Goal: Information Seeking & Learning: Check status

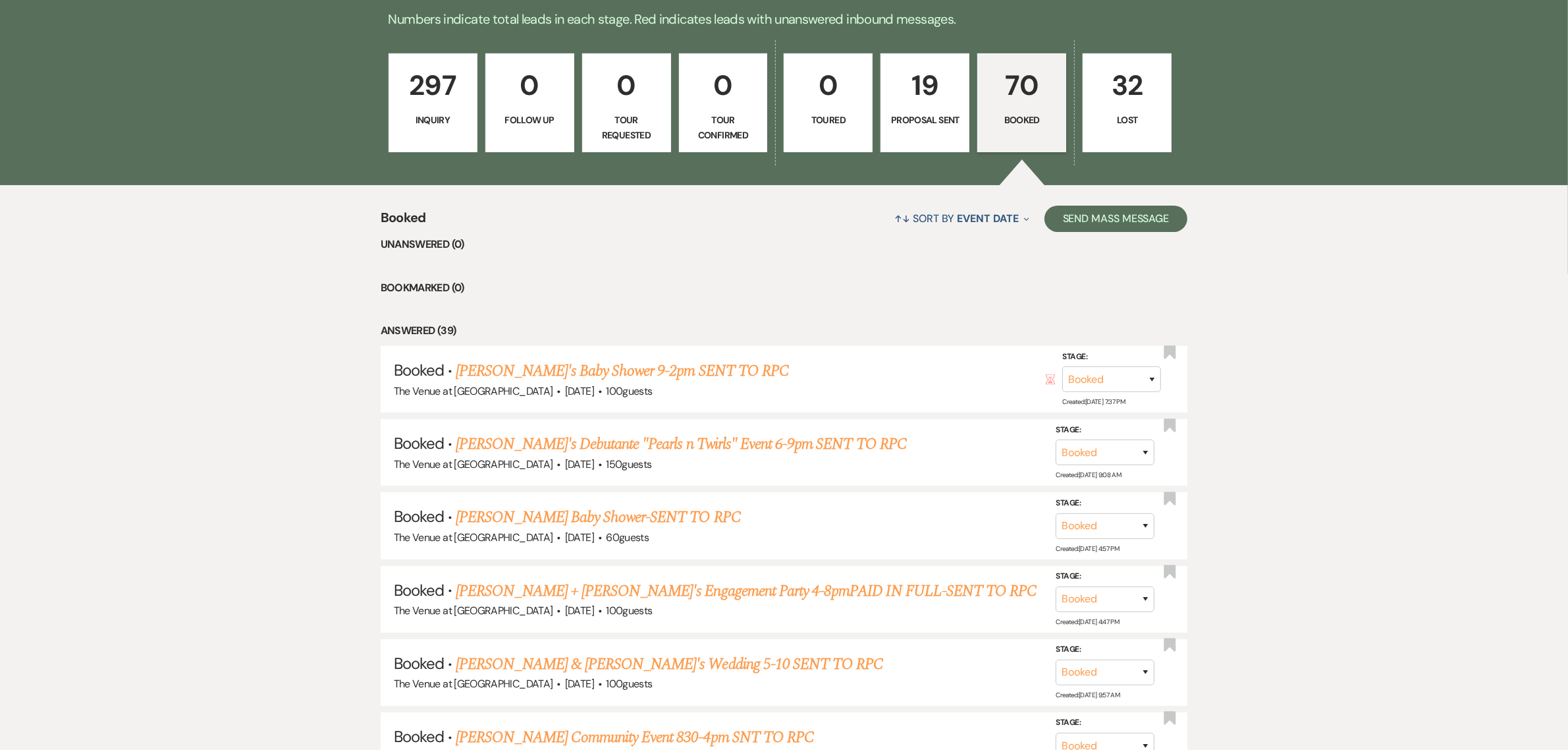
scroll to position [411, 0]
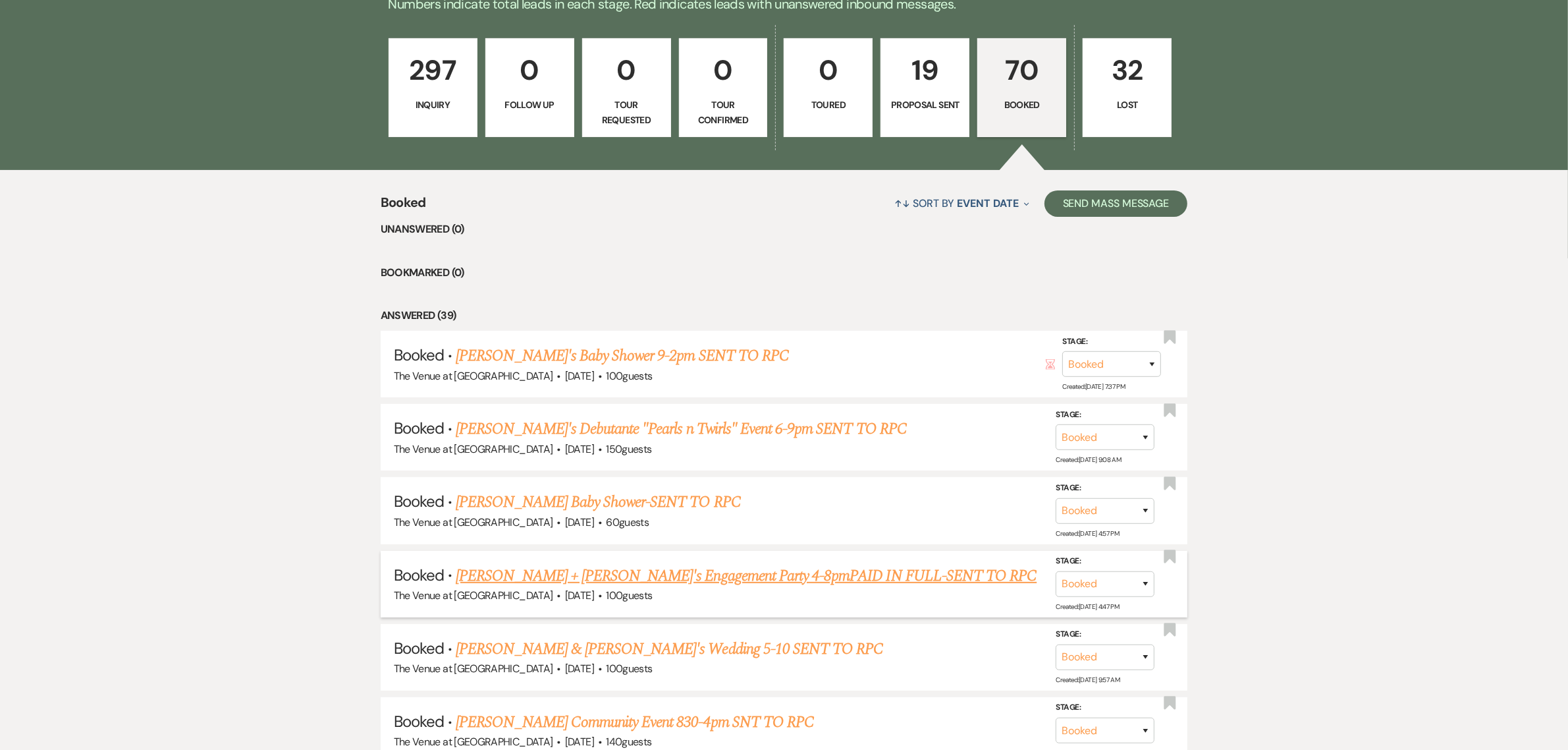
click at [541, 567] on link "[PERSON_NAME] + [PERSON_NAME]'s Engagement Party 4-8pmPAID IN FULL-SENT TO RPC" at bounding box center [746, 576] width 581 height 24
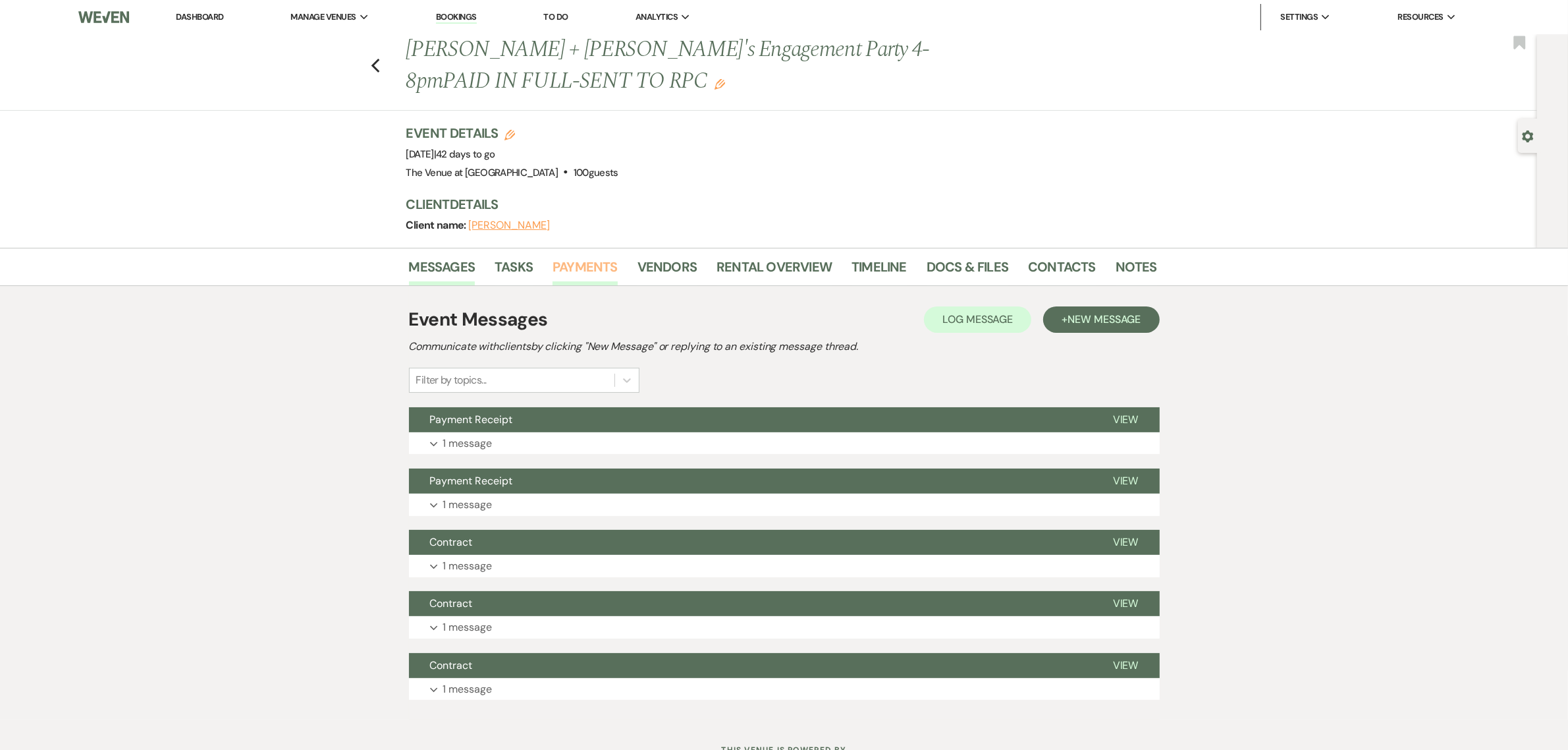
click at [604, 272] on link "Payments" at bounding box center [585, 271] width 65 height 29
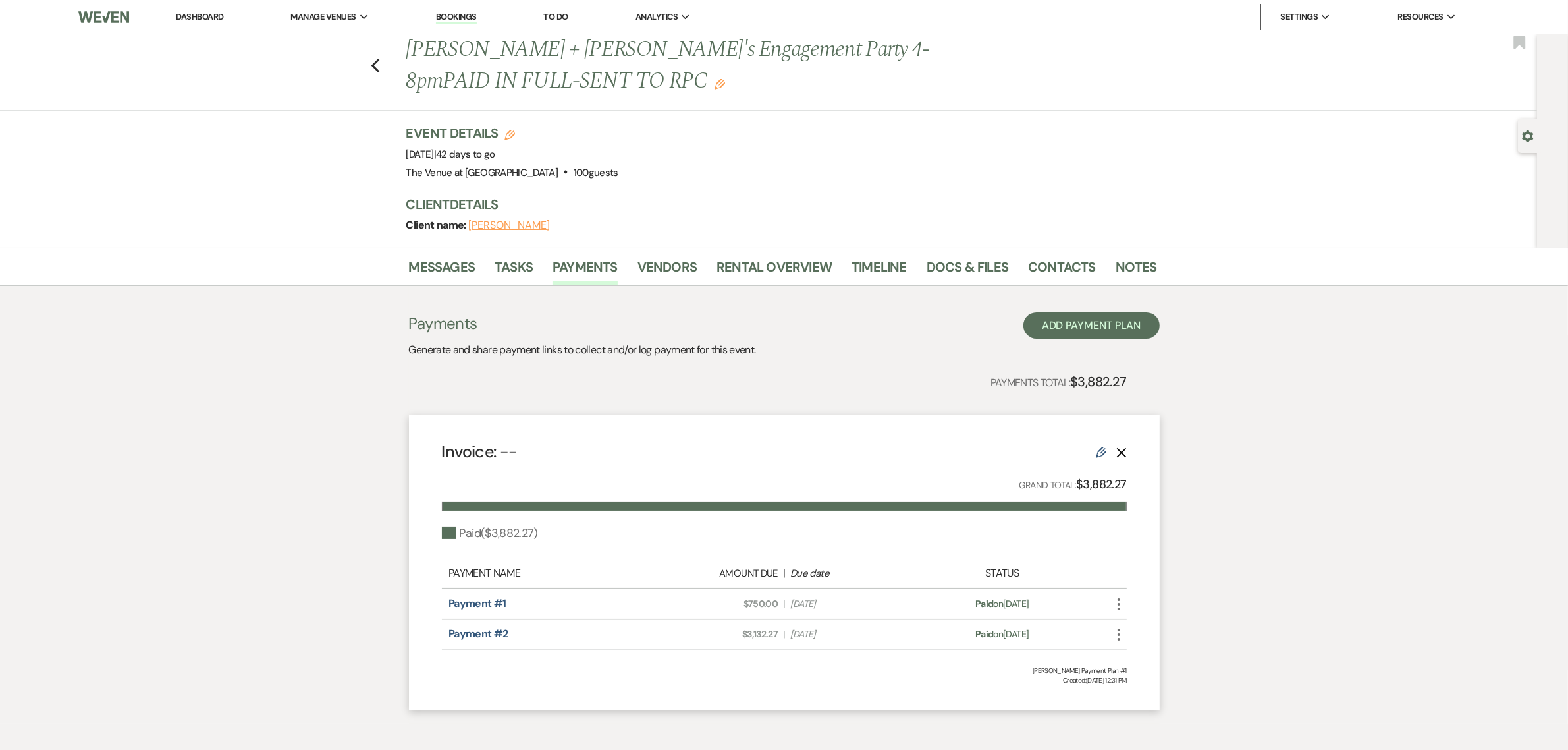
click at [1338, 508] on div "Messages Tasks Payments Vendors Rental Overview Timeline Docs & Files Contacts …" at bounding box center [784, 485] width 1568 height 475
click at [380, 63] on use "button" at bounding box center [375, 65] width 9 height 15
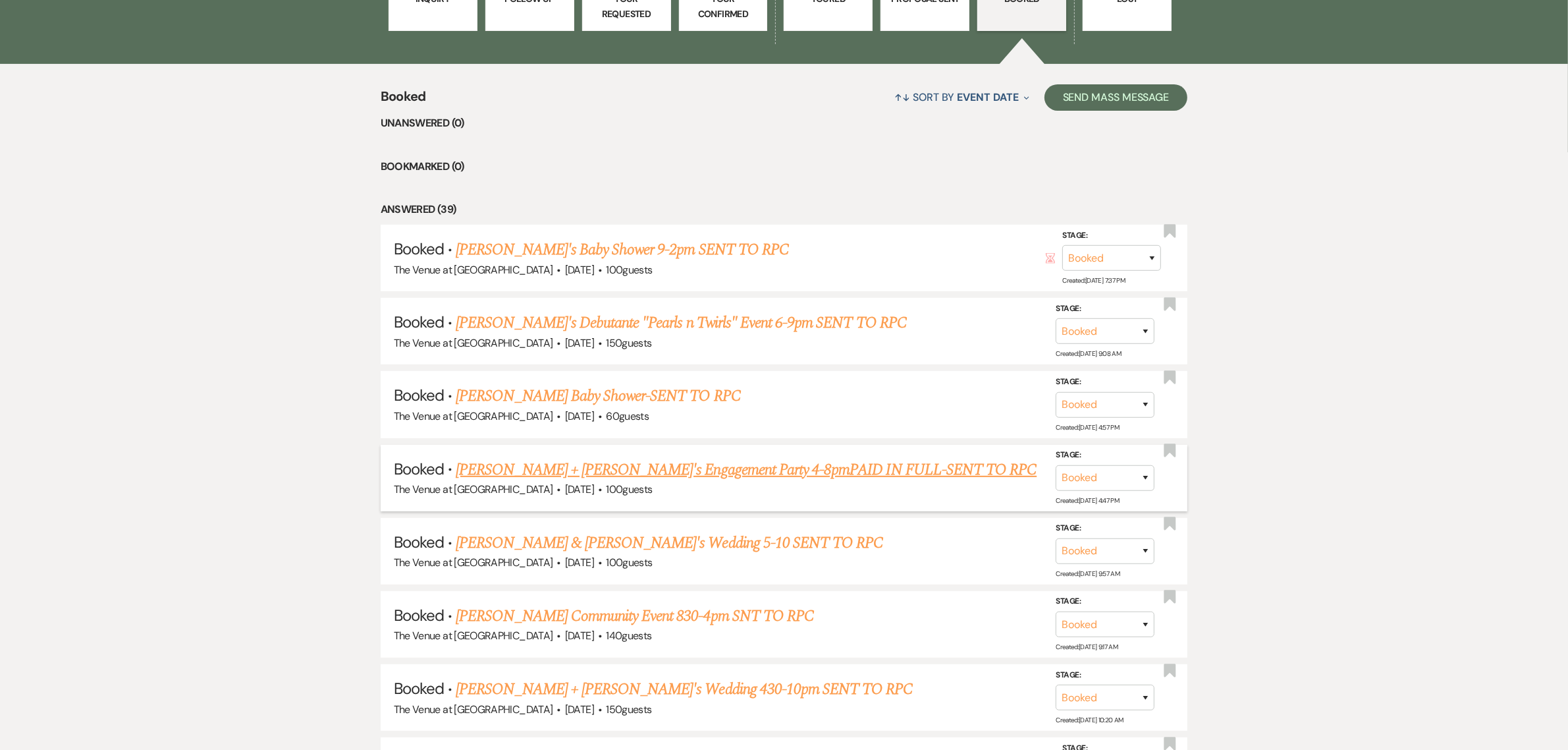
scroll to position [521, 0]
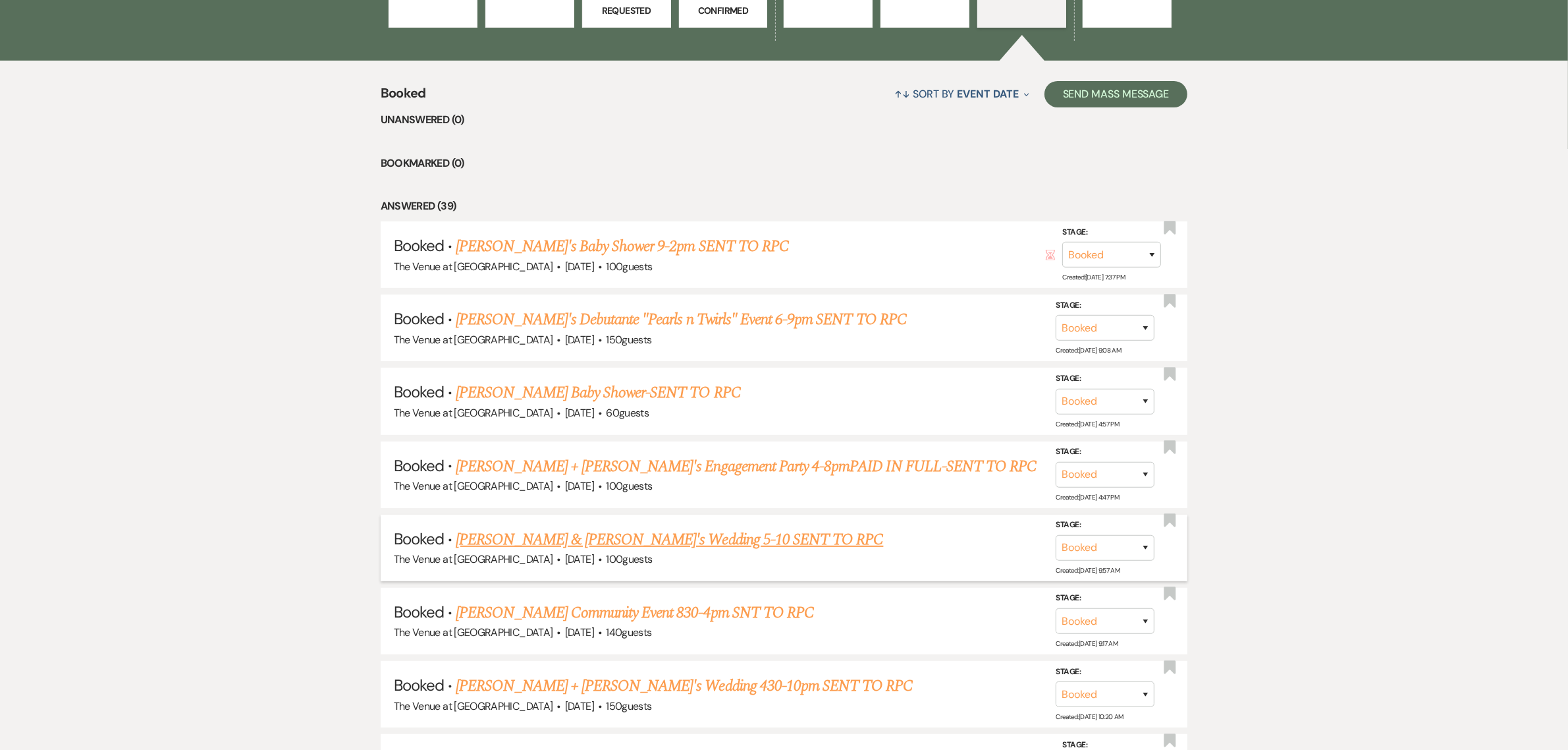
click at [561, 539] on link "[PERSON_NAME] & [PERSON_NAME]'s Wedding 5-10 SENT TO RPC" at bounding box center [669, 540] width 428 height 24
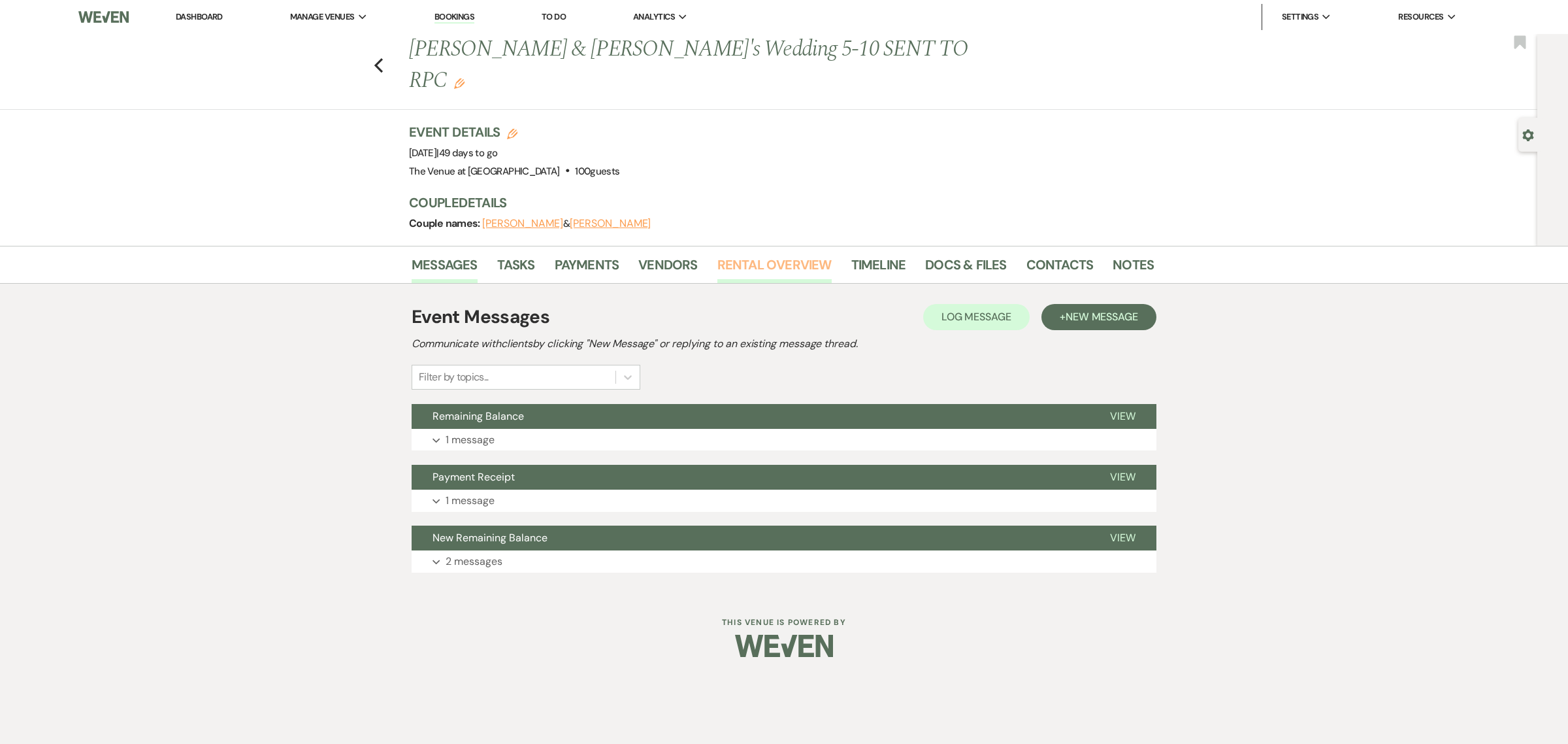
click at [726, 254] on link "Rental Overview" at bounding box center [775, 269] width 114 height 29
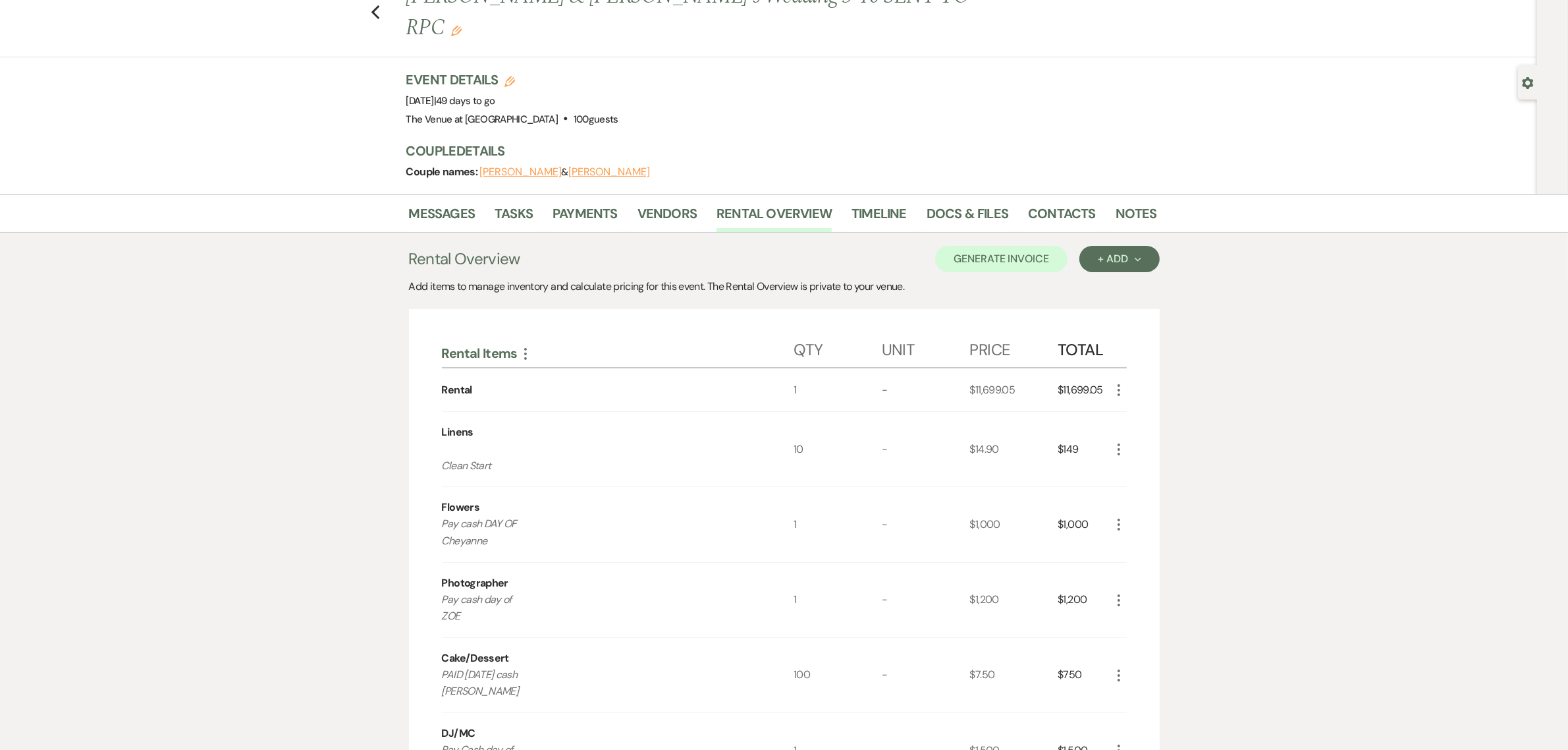
scroll to position [55, 0]
drag, startPoint x: 475, startPoint y: 656, endPoint x: 434, endPoint y: 637, distance: 45.2
copy p "PAID [DATE] [PERSON_NAME]"
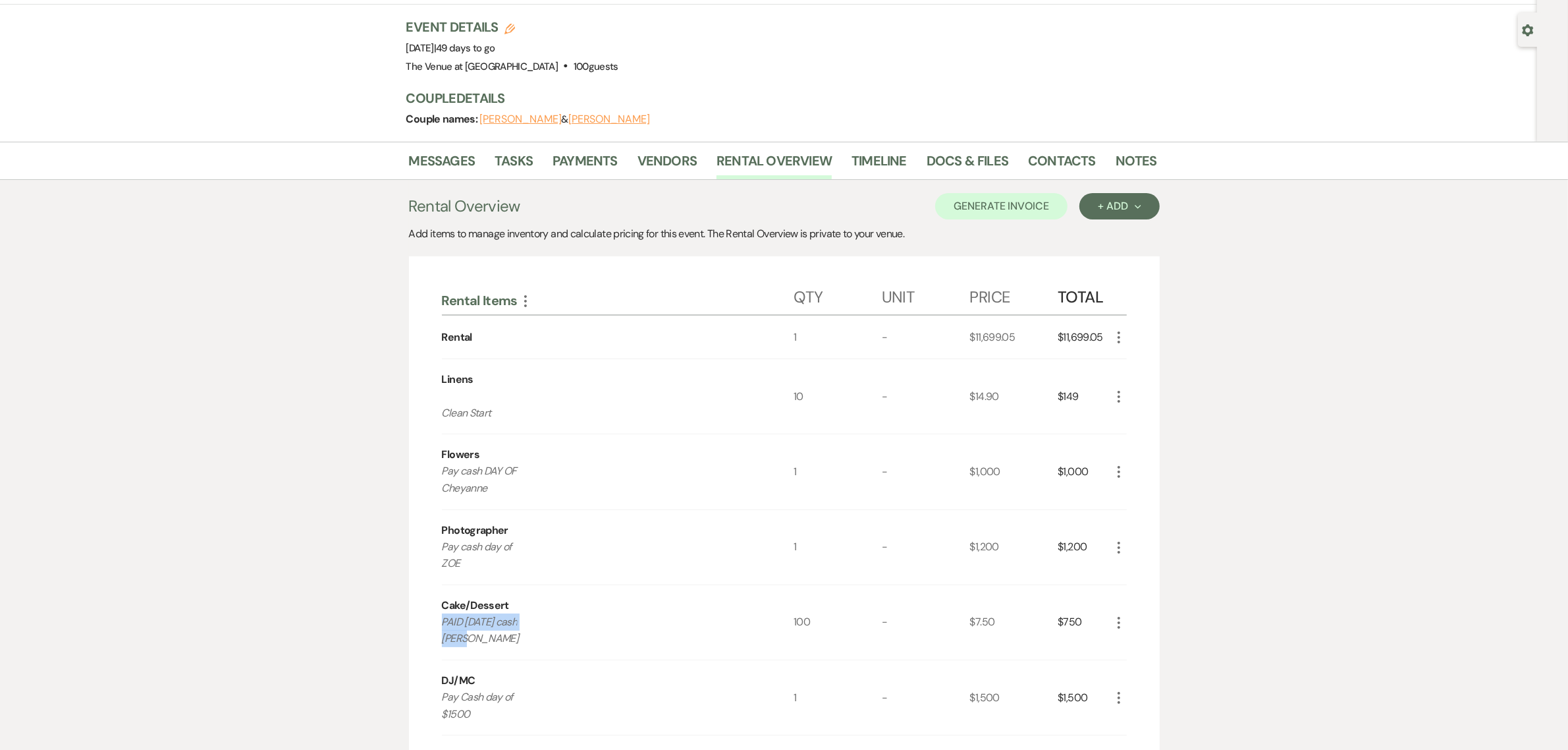
scroll to position [110, 0]
drag, startPoint x: 476, startPoint y: 685, endPoint x: 443, endPoint y: 668, distance: 37.1
click at [443, 685] on p "Pay Cash day of $1500" at bounding box center [601, 701] width 317 height 33
copy p "Pay Cash day of $1500"
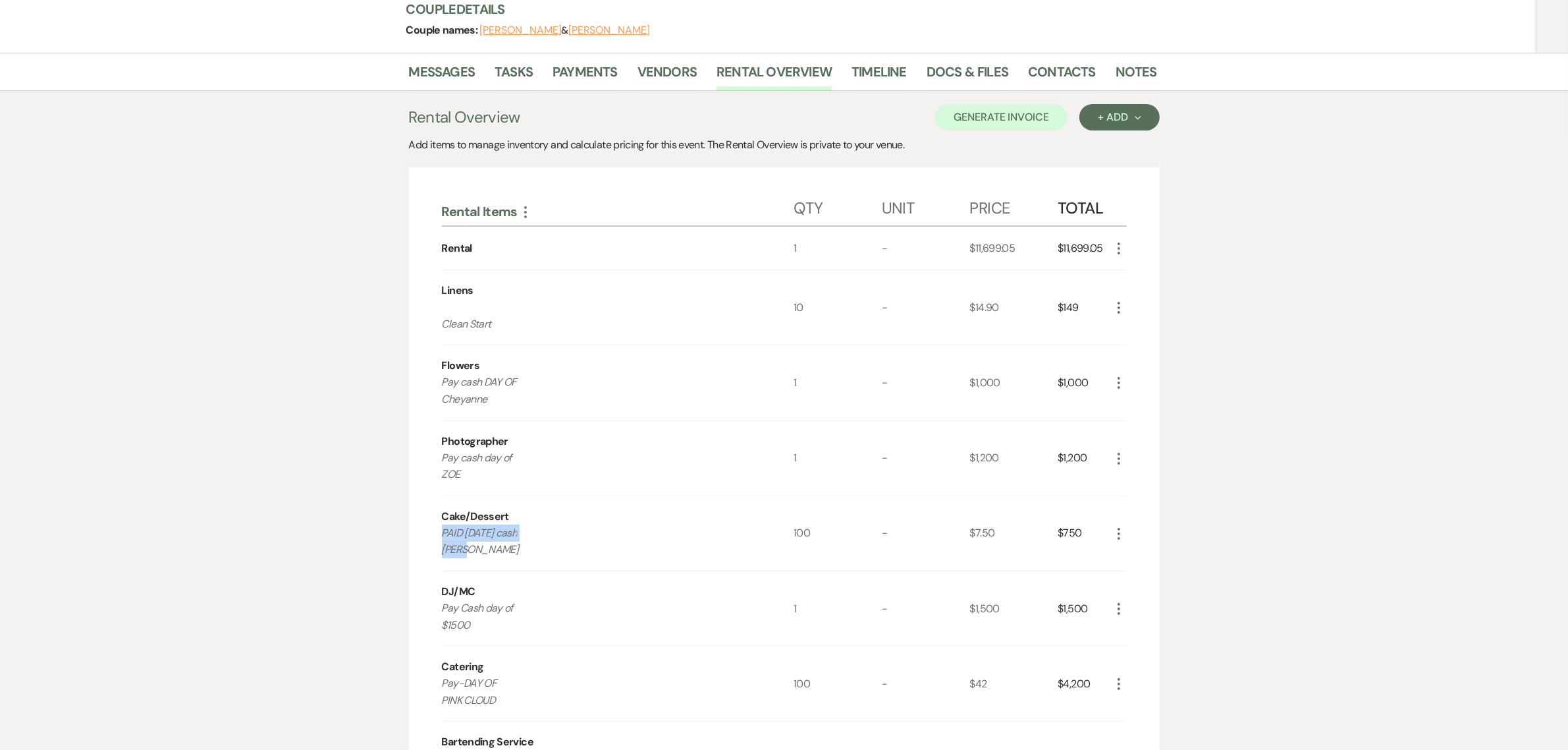
scroll to position [219, 0]
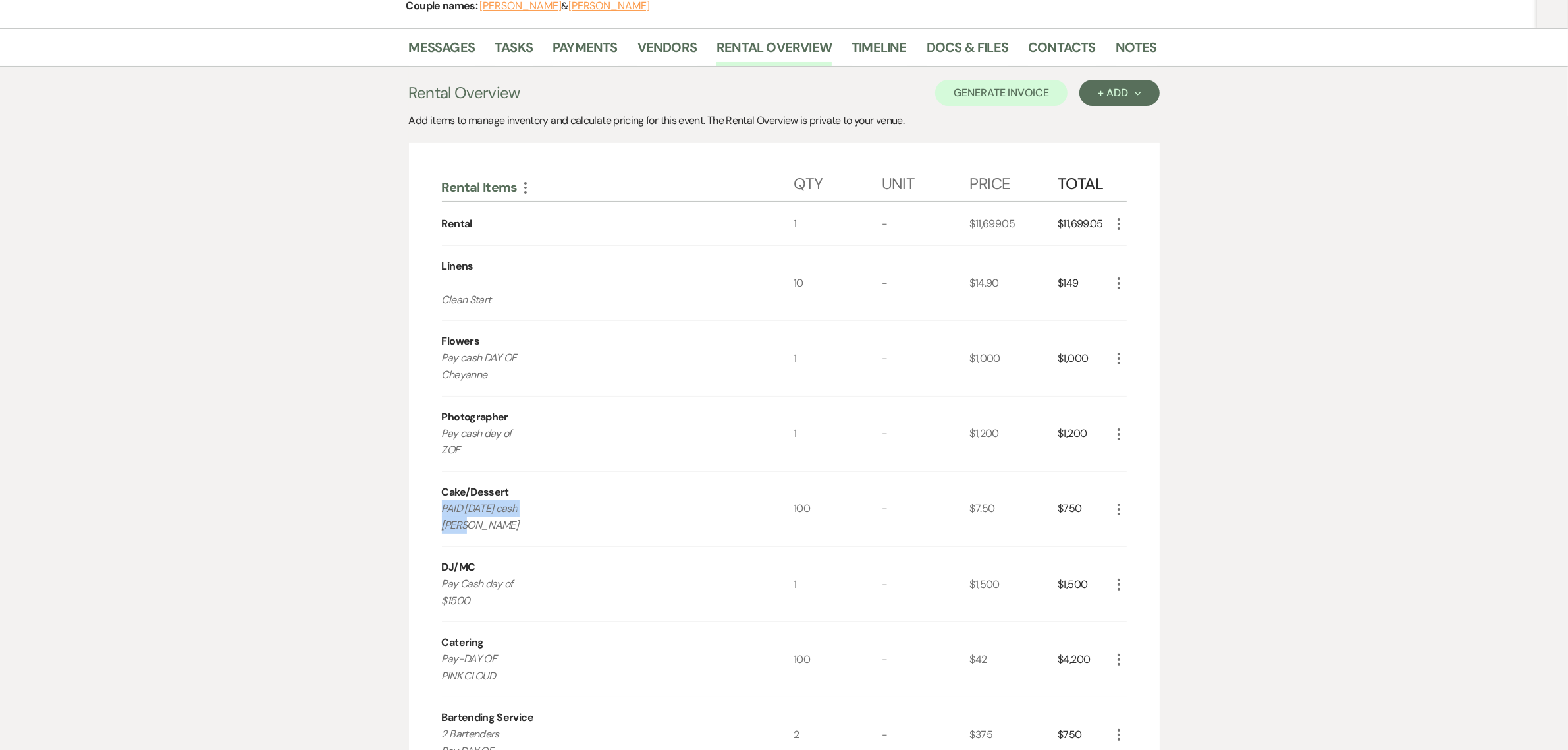
drag, startPoint x: 502, startPoint y: 646, endPoint x: 440, endPoint y: 627, distance: 64.8
click at [440, 627] on div "Rental Items More Qty Unit Price Total Rental 1 - $11,699.05 $11,699.05 More Li…" at bounding box center [784, 733] width 751 height 1179
copy p "Pay-DAY OF PINK CLOUD"
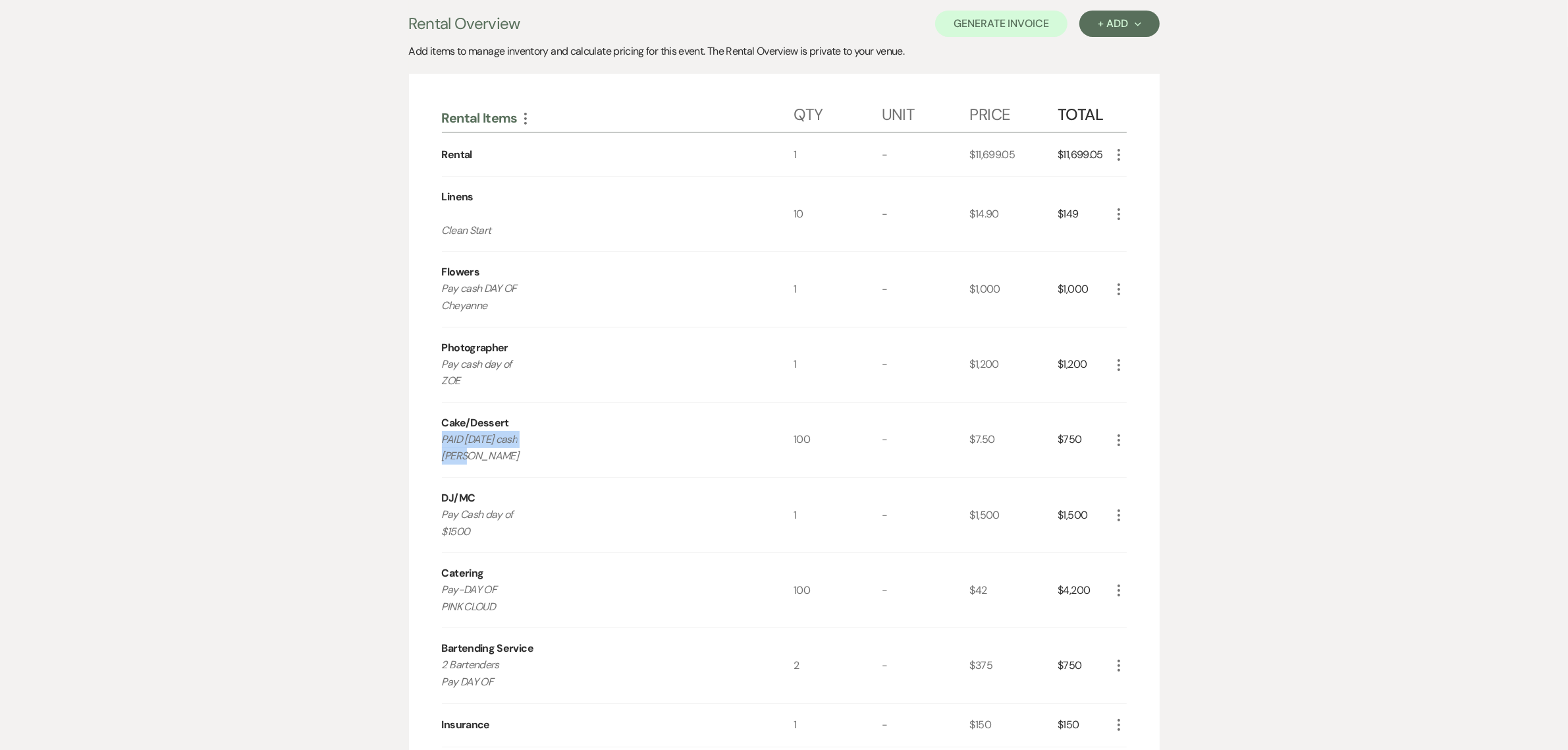
scroll to position [302, 0]
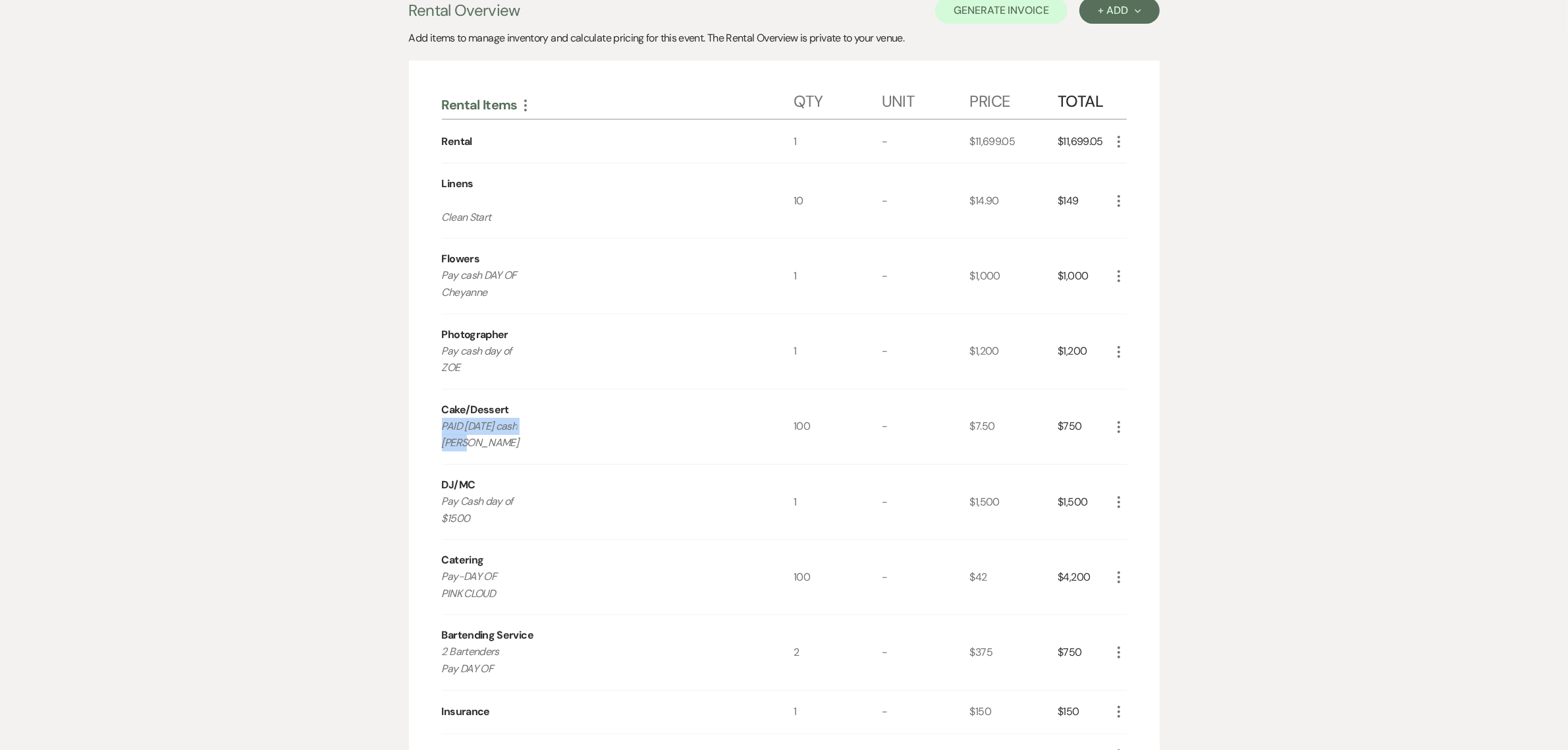
drag, startPoint x: 507, startPoint y: 647, endPoint x: 439, endPoint y: 616, distance: 74.7
click at [439, 616] on div "Rental Items More Qty Unit Price Total Rental 1 - $11,699.05 $11,699.05 More Li…" at bounding box center [784, 651] width 751 height 1179
copy p "2 Bartenders Pay DAY OF"
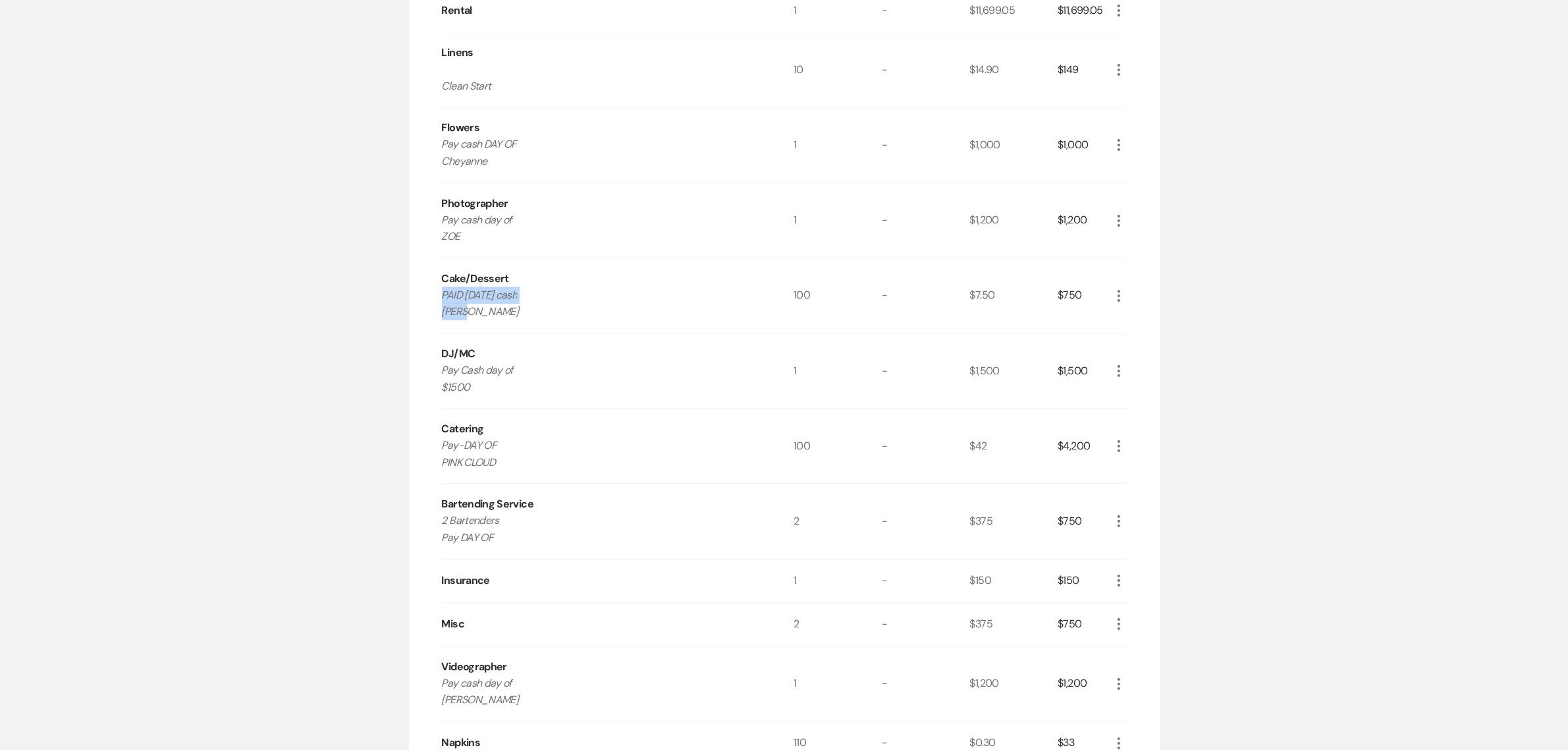
scroll to position [439, 0]
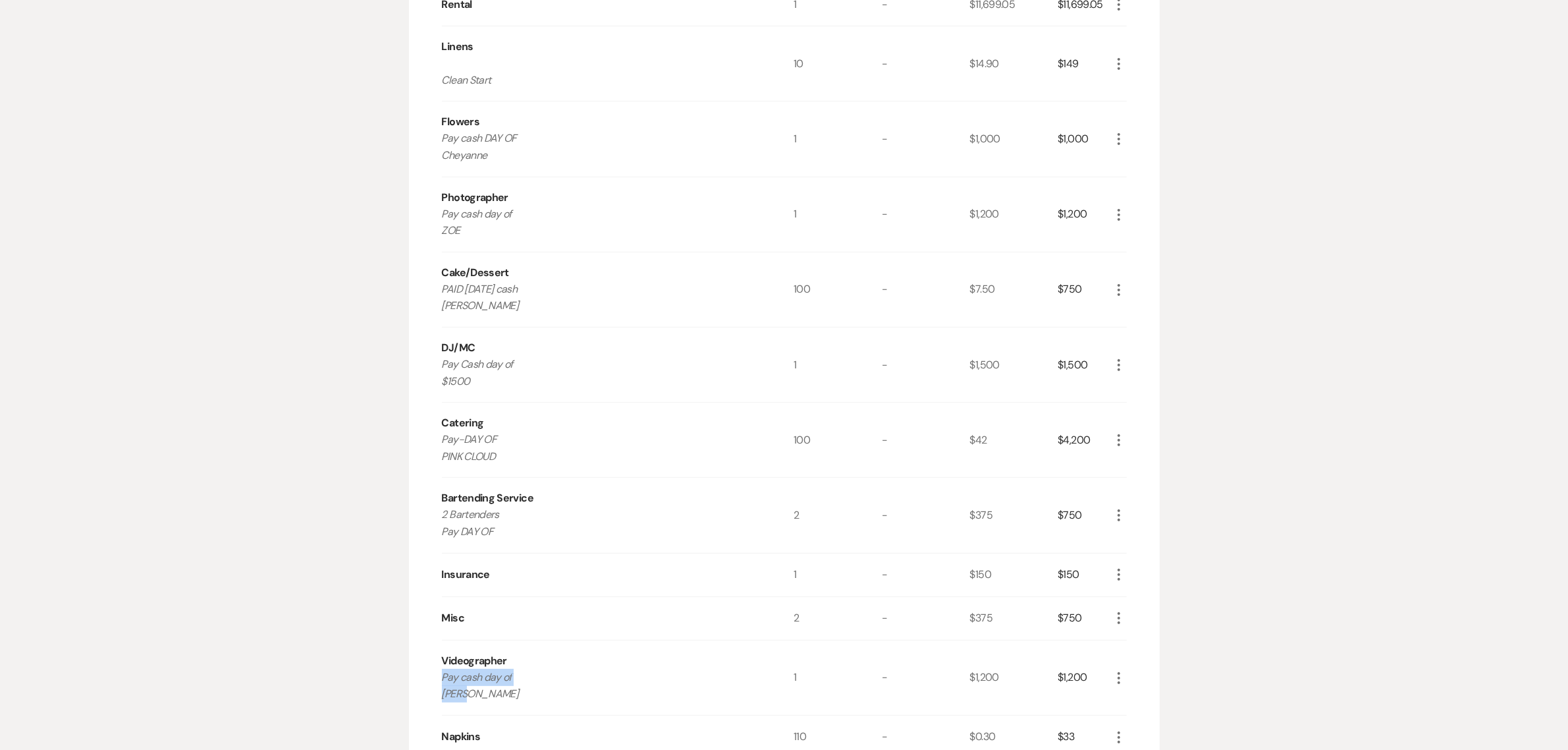
drag, startPoint x: 479, startPoint y: 664, endPoint x: 434, endPoint y: 641, distance: 50.5
click at [434, 641] on div "Rental Items More Qty Unit Price Total Rental 1 - $11,699.05 $11,699.05 More Li…" at bounding box center [784, 513] width 751 height 1179
copy p "Pay cash day of [PERSON_NAME]"
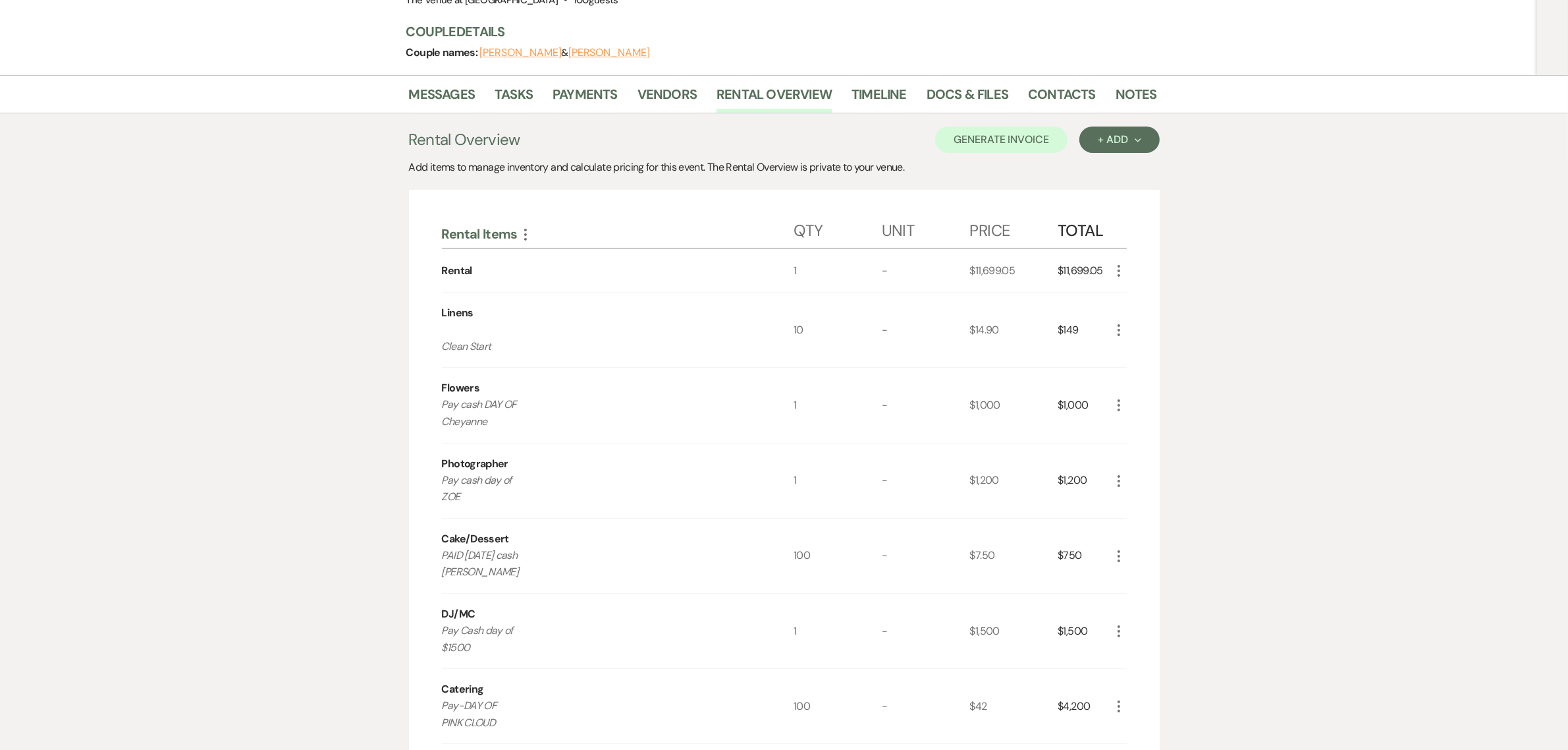
scroll to position [165, 0]
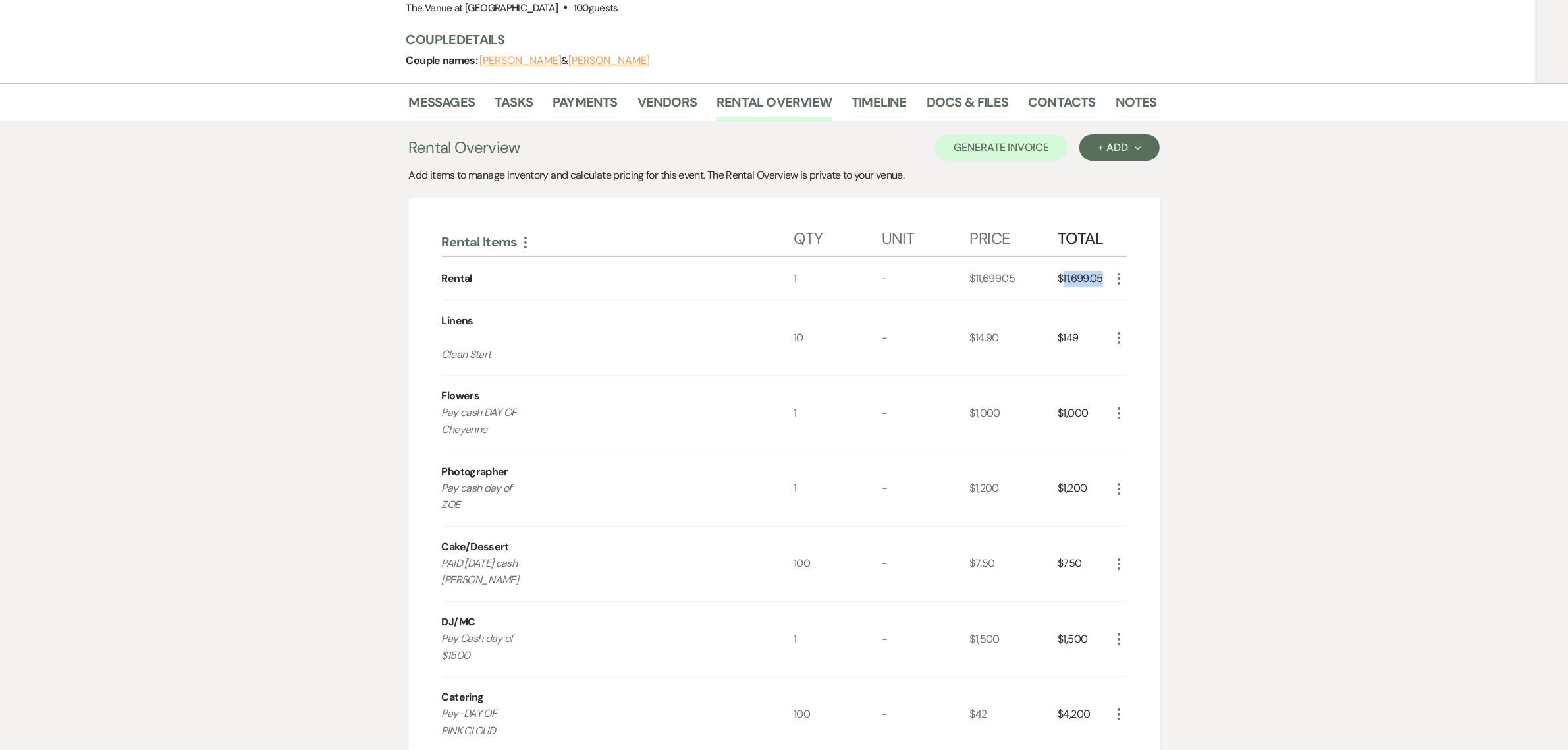
drag, startPoint x: 1103, startPoint y: 245, endPoint x: 1063, endPoint y: 248, distance: 40.1
click at [1063, 257] on div "$11,699.05" at bounding box center [1083, 279] width 52 height 43
copy div "11,699.05"
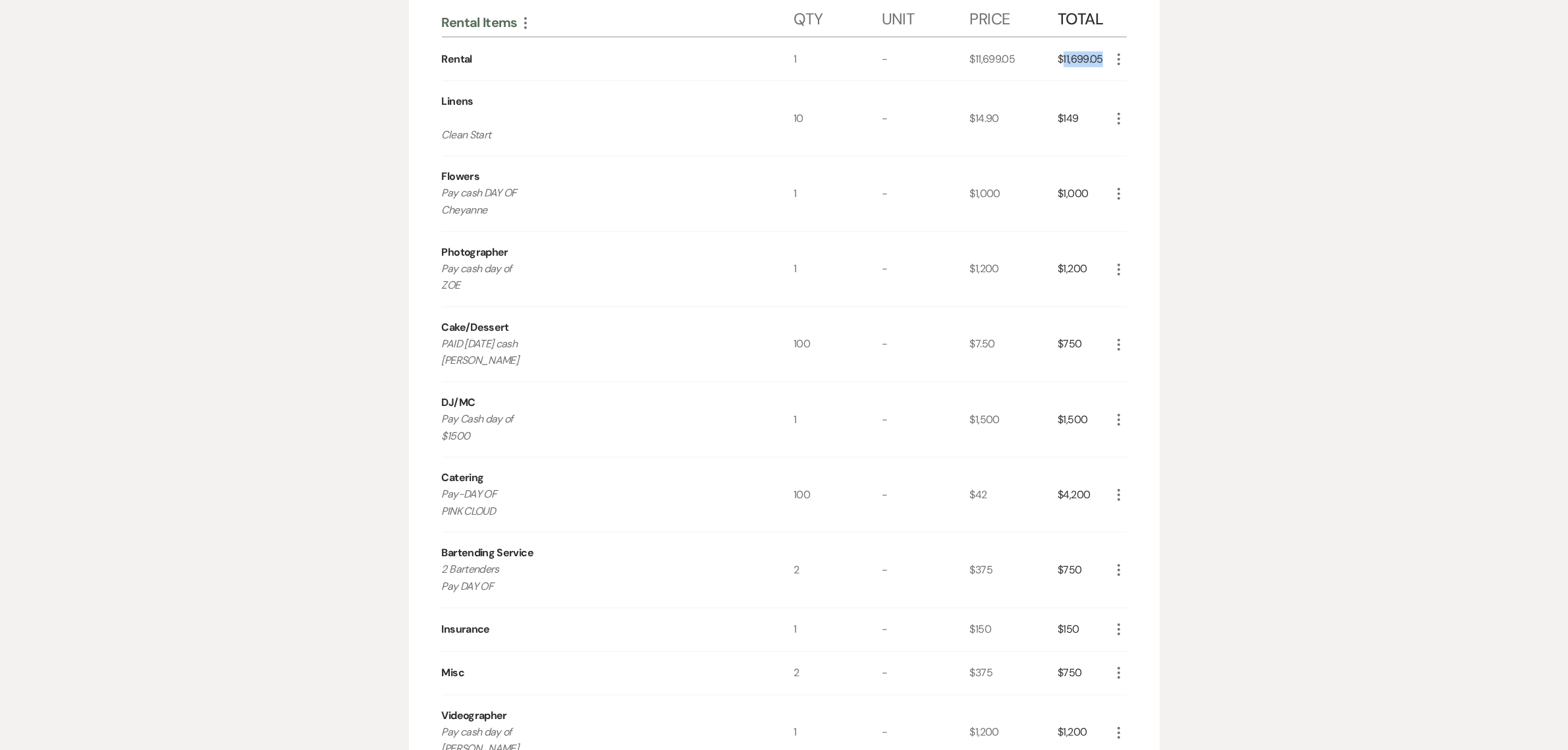
scroll to position [631, 0]
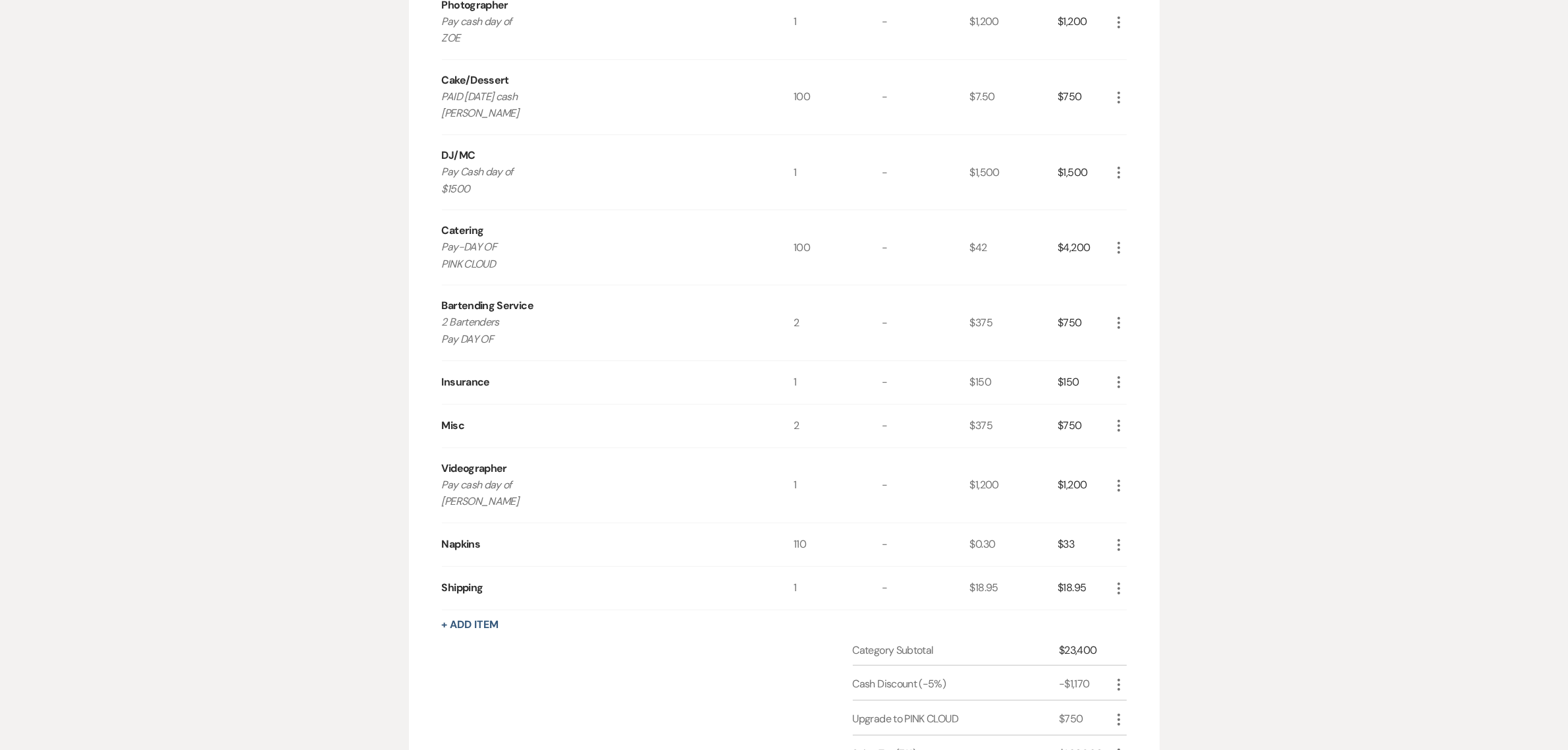
click at [1384, 325] on div "Messages Tasks Payments Vendors Rental Overview Timeline Docs & Files Contacts …" at bounding box center [784, 271] width 1568 height 1308
click at [1306, 353] on div "Messages Tasks Payments Vendors Rental Overview Timeline Docs & Files Contacts …" at bounding box center [784, 271] width 1568 height 1308
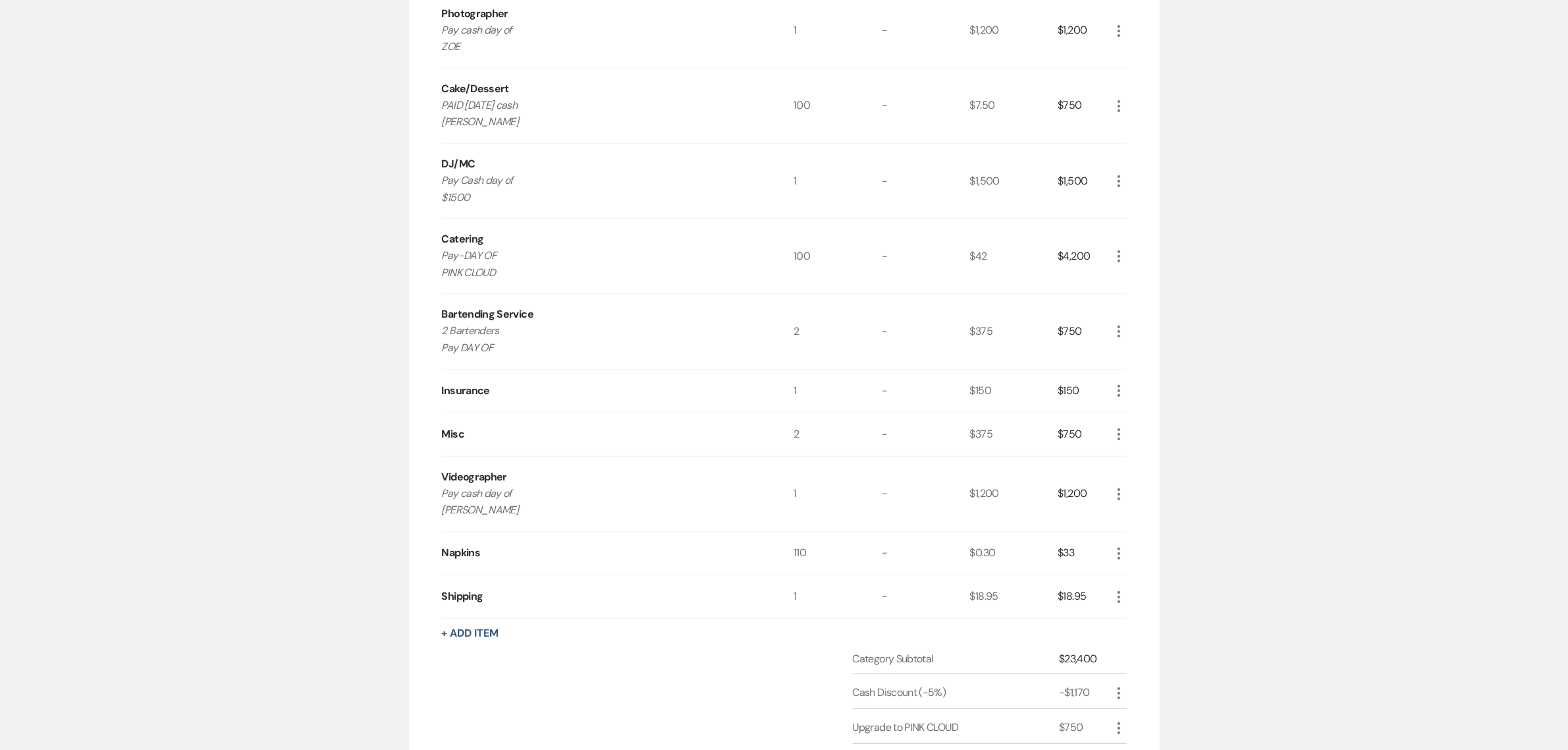
scroll to position [659, 0]
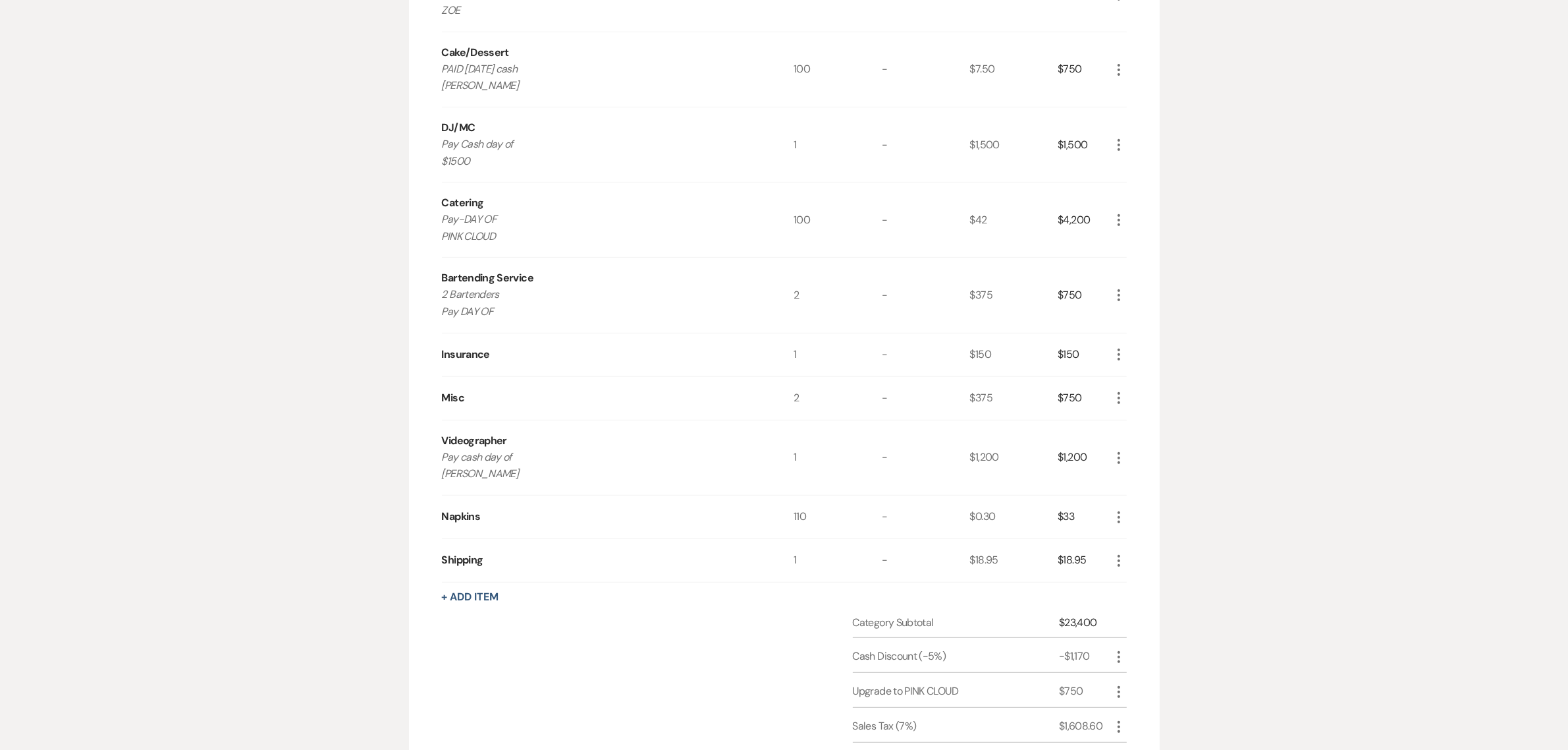
click at [1299, 316] on div "Messages Tasks Payments Vendors Rental Overview Timeline Docs & Files Contacts …" at bounding box center [784, 243] width 1568 height 1308
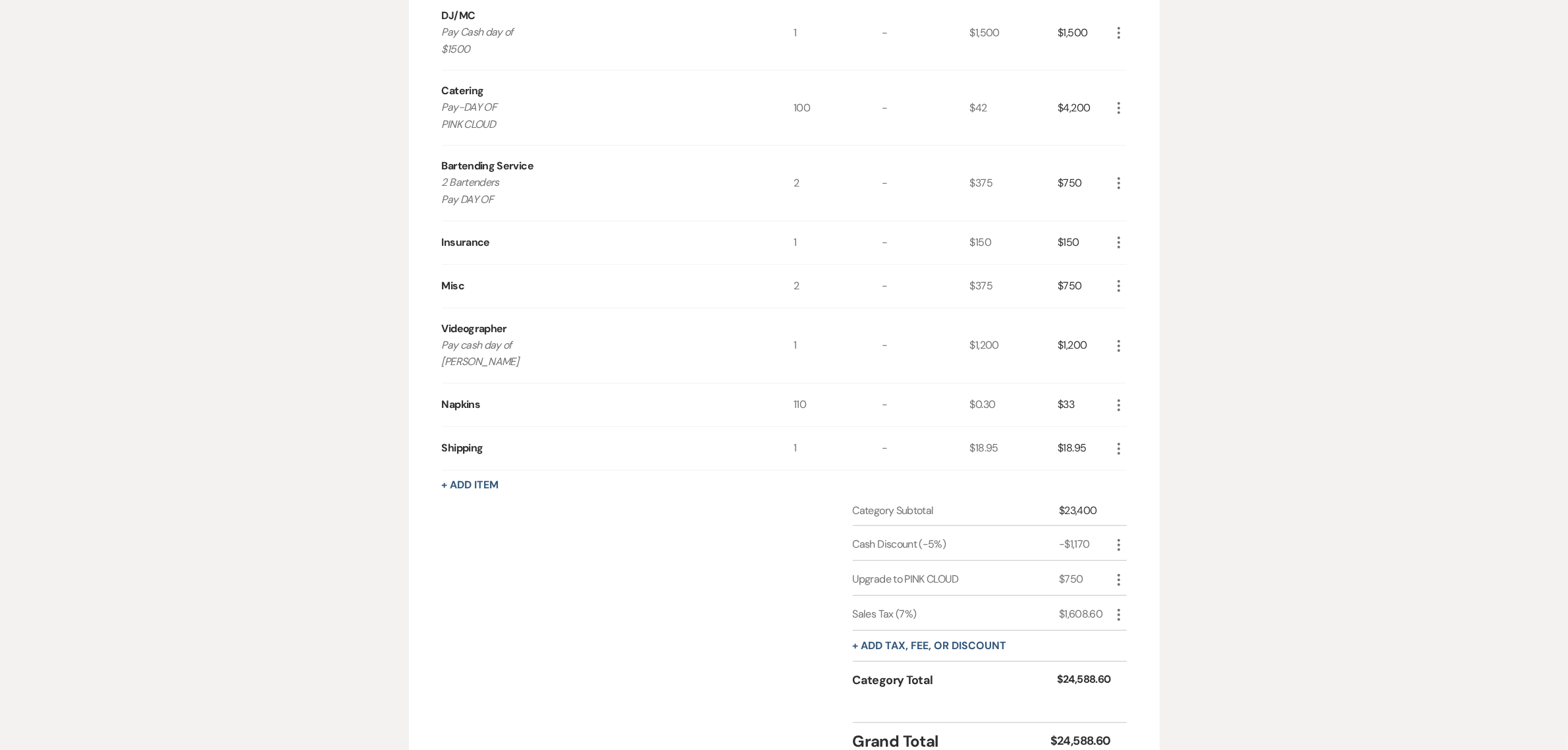
scroll to position [795, 0]
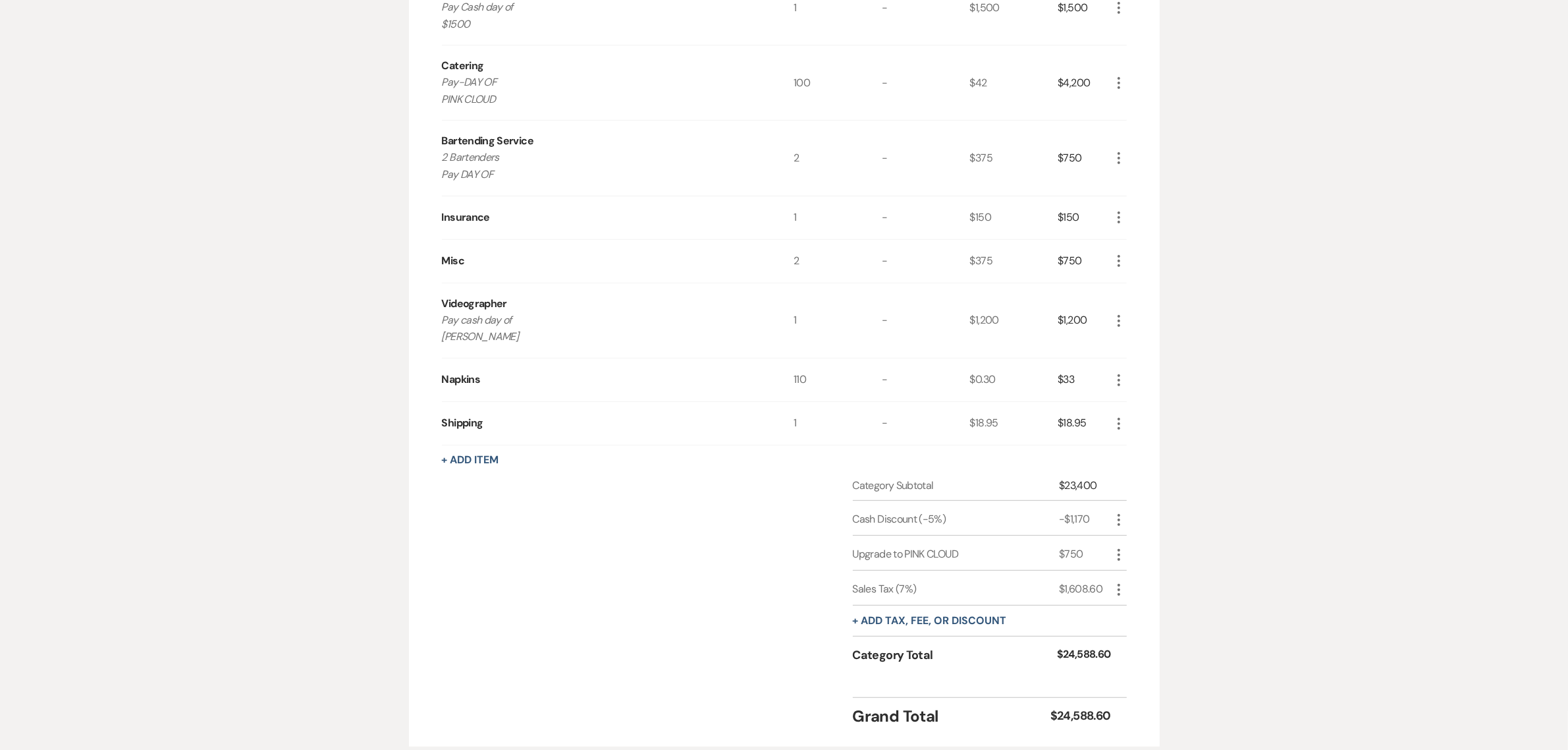
click at [1311, 366] on div "Messages Tasks Payments Vendors Rental Overview Timeline Docs & Files Contacts …" at bounding box center [784, 106] width 1568 height 1308
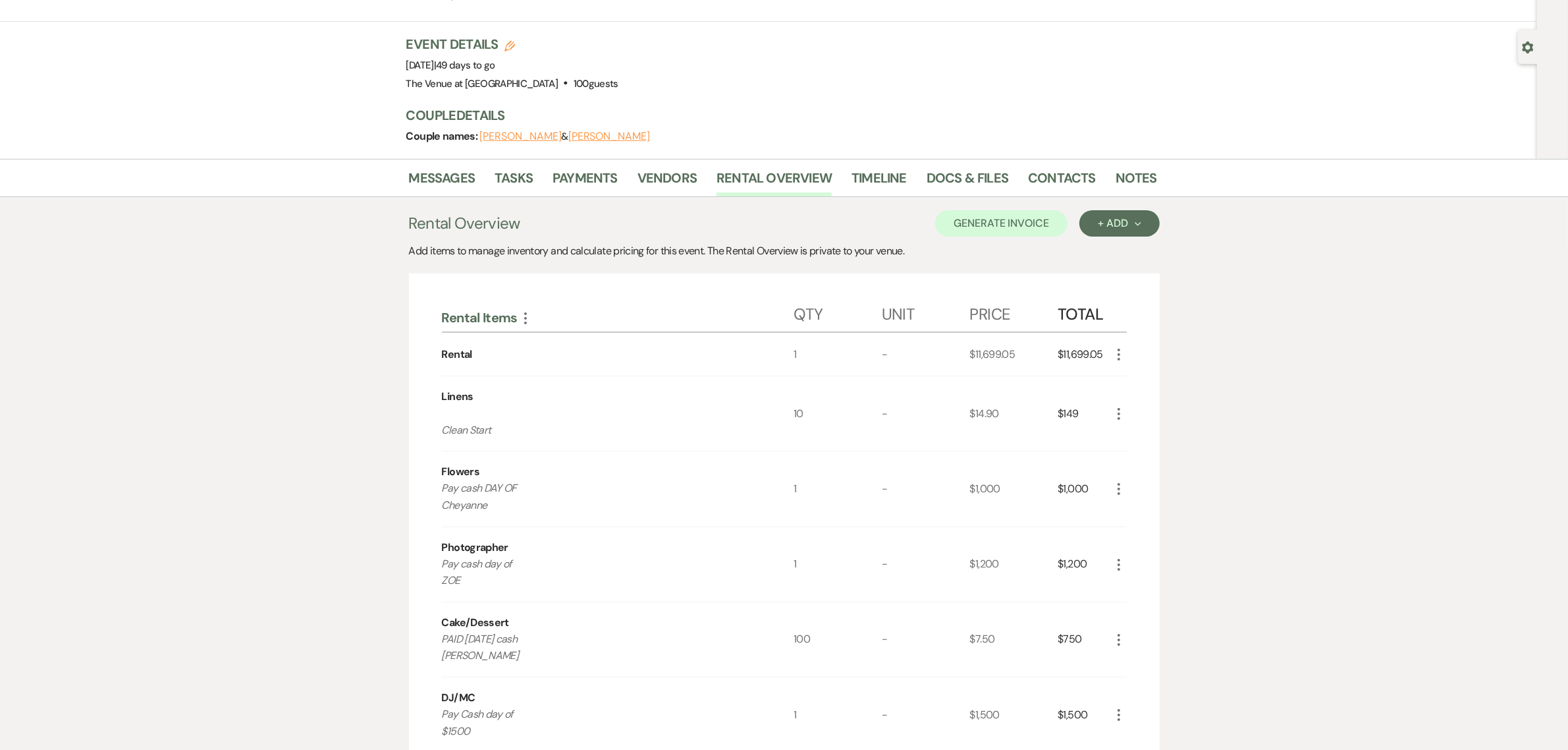
scroll to position [0, 0]
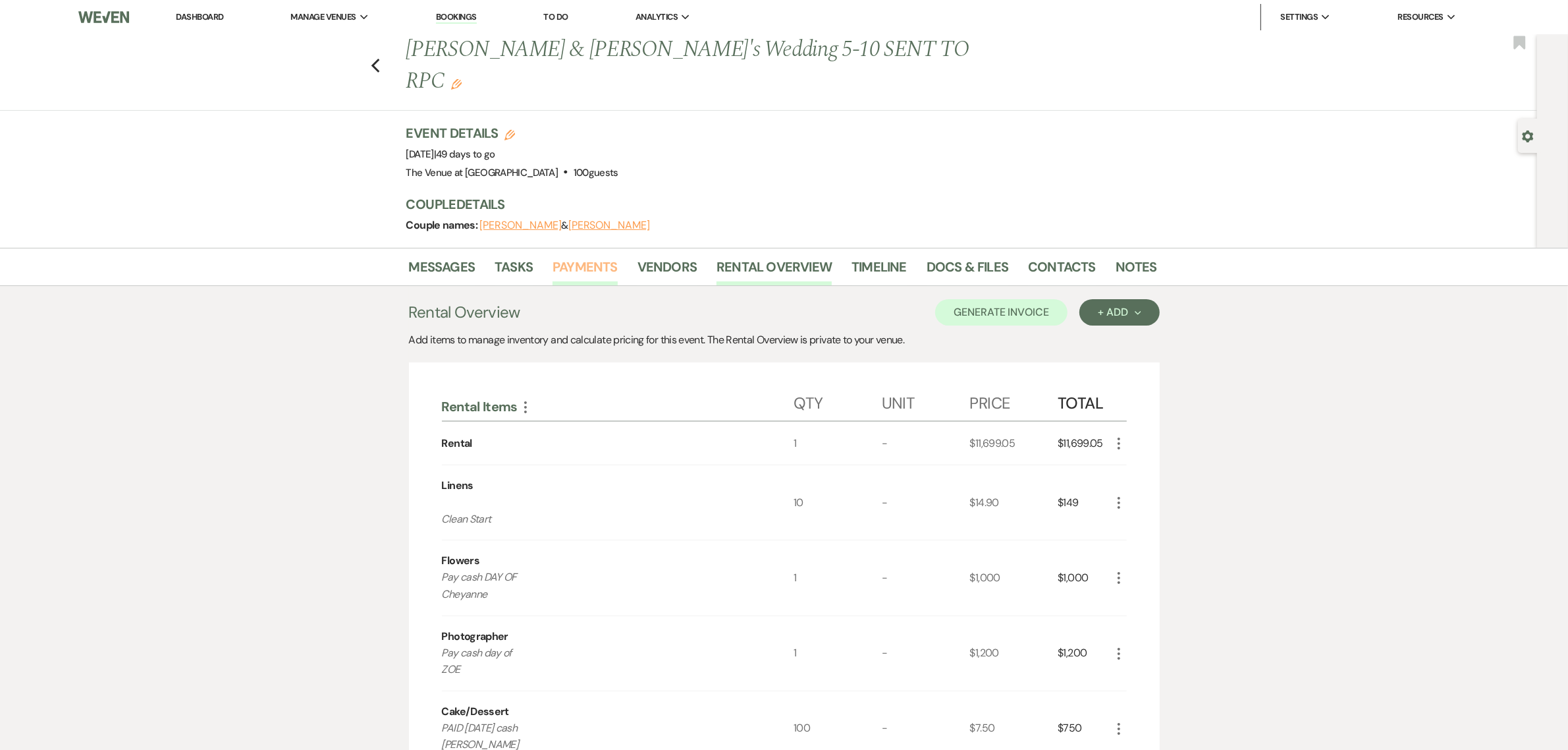
click at [573, 256] on link "Payments" at bounding box center [585, 271] width 65 height 29
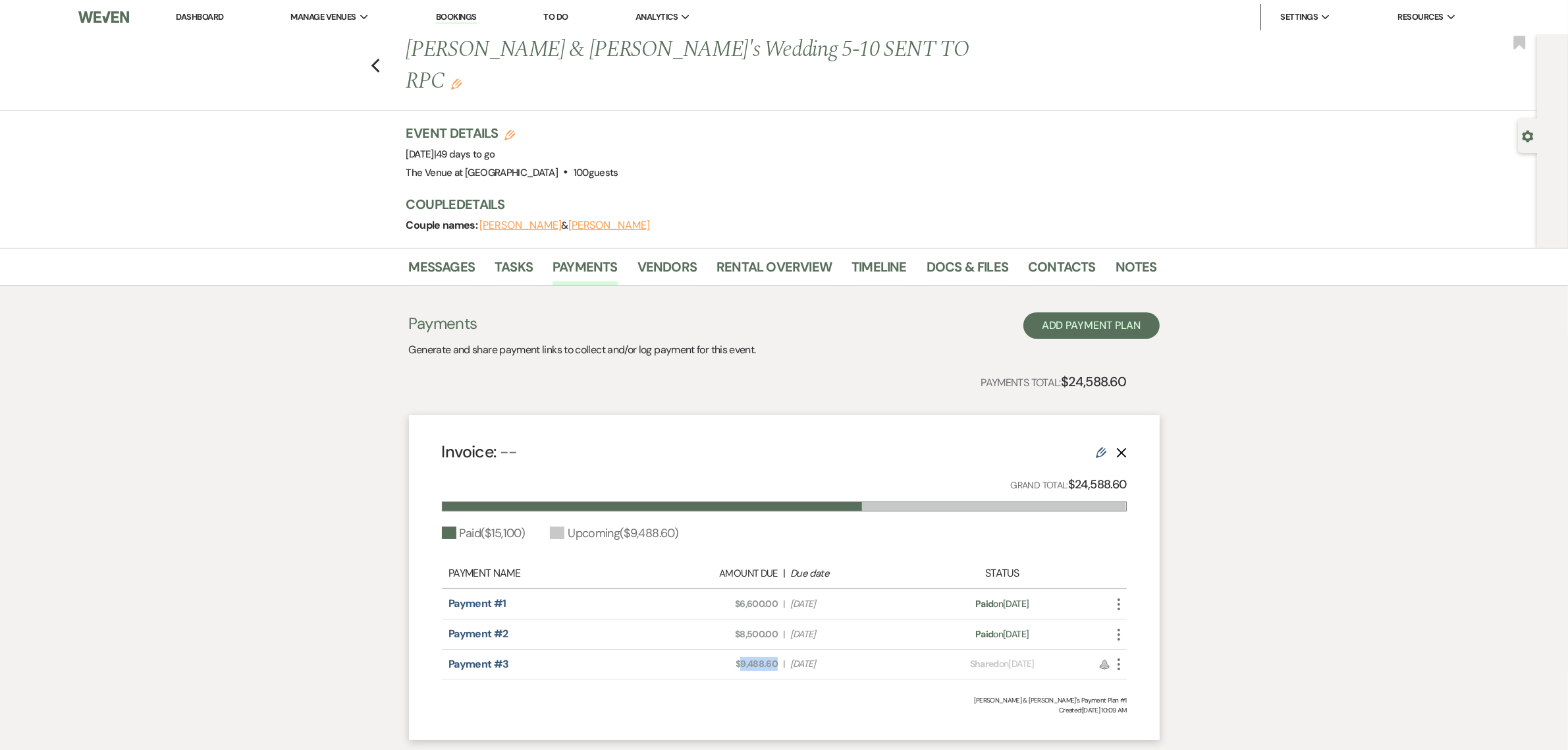
drag, startPoint x: 778, startPoint y: 630, endPoint x: 743, endPoint y: 627, distance: 35.1
click at [743, 657] on div "Amount Due: $9,488.60 | Due Date [DATE]" at bounding box center [785, 663] width 269 height 14
click at [756, 627] on span "Amount Due: $8,500.00" at bounding box center [716, 634] width 121 height 14
drag, startPoint x: 778, startPoint y: 602, endPoint x: 750, endPoint y: 599, distance: 28.2
click at [750, 627] on div "Amount Due: $8,500.00 | Due Date [DATE]" at bounding box center [785, 634] width 269 height 14
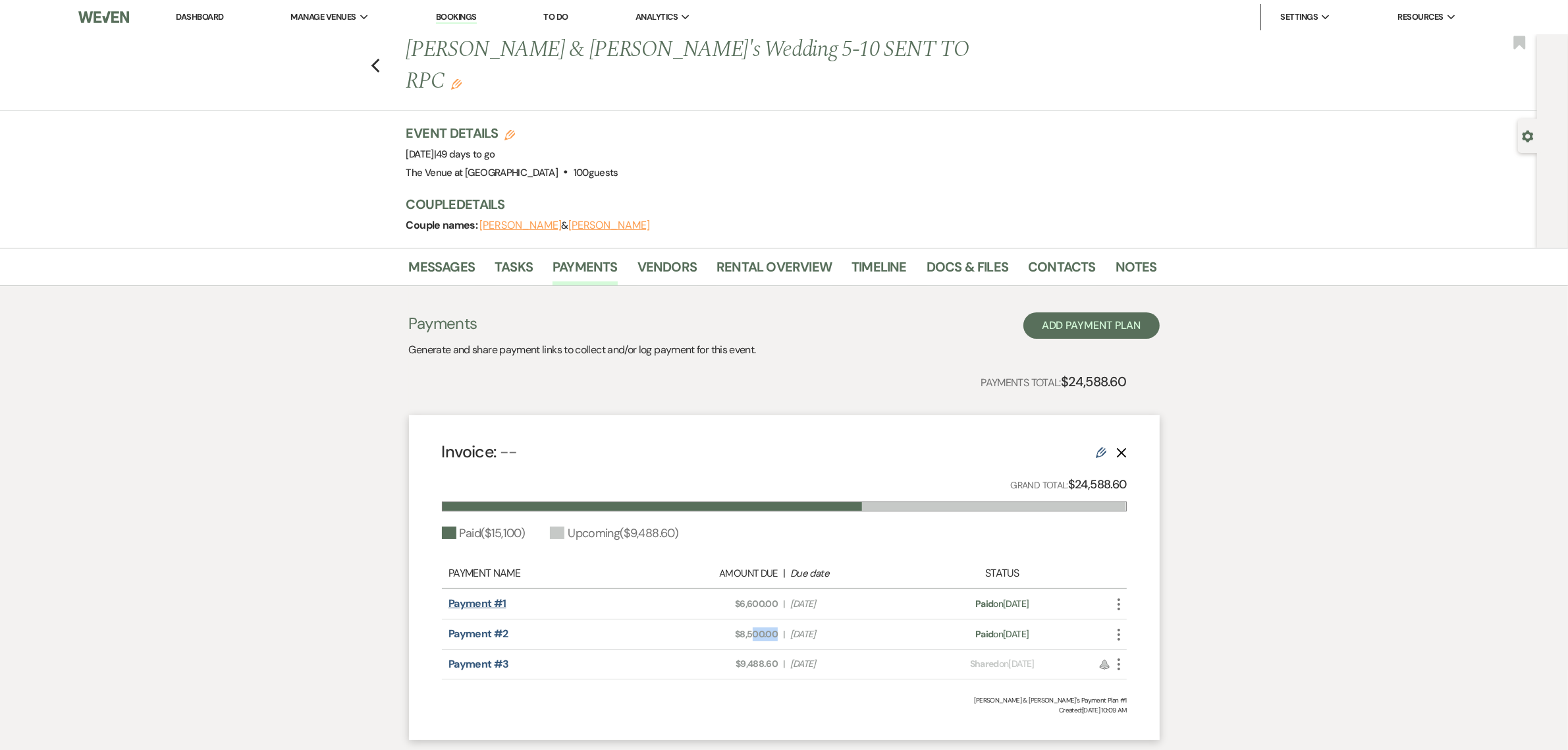
click at [491, 597] on link "Payment #1" at bounding box center [477, 603] width 58 height 14
click at [489, 627] on link "Payment #2" at bounding box center [478, 633] width 60 height 14
